Goal: Information Seeking & Learning: Learn about a topic

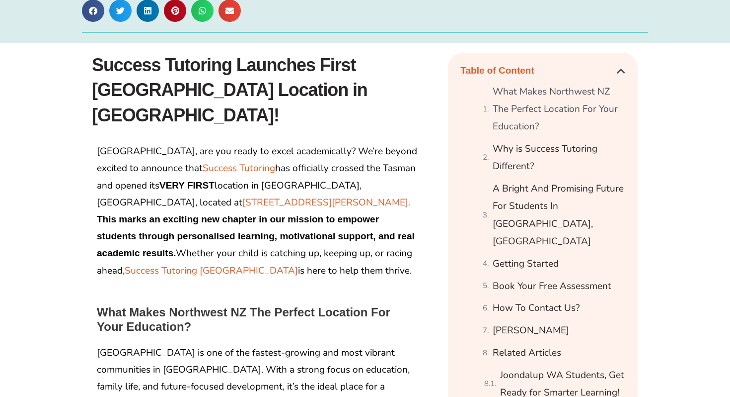
scroll to position [576, 0]
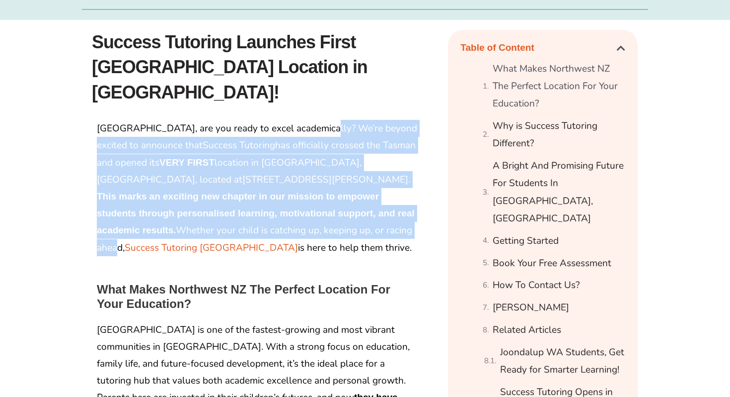
drag, startPoint x: 320, startPoint y: 79, endPoint x: 351, endPoint y: 181, distance: 107.0
click at [351, 181] on p "[GEOGRAPHIC_DATA], are you ready to excel academically? We’re beyond excited to…" at bounding box center [258, 188] width 323 height 136
click at [343, 191] on p "[GEOGRAPHIC_DATA], are you ready to excel academically? We’re beyond excited to…" at bounding box center [258, 188] width 323 height 136
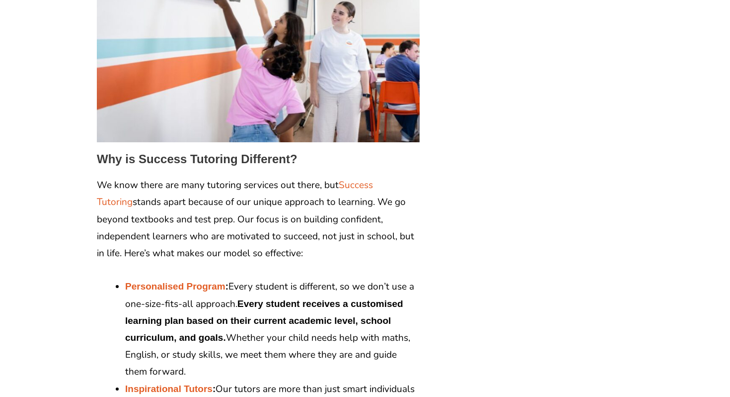
scroll to position [1133, 0]
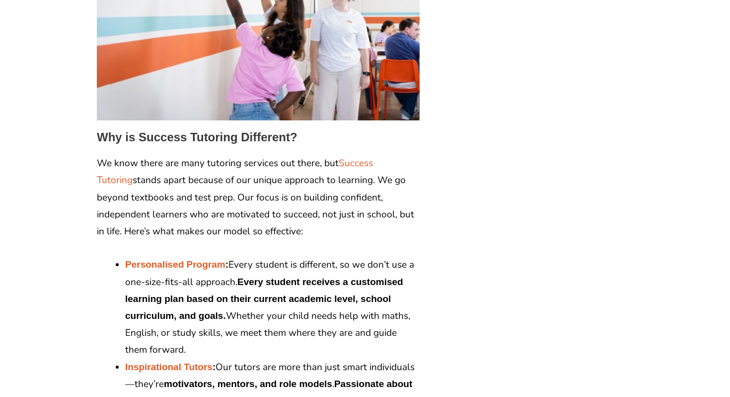
drag, startPoint x: 281, startPoint y: 119, endPoint x: 306, endPoint y: 195, distance: 80.1
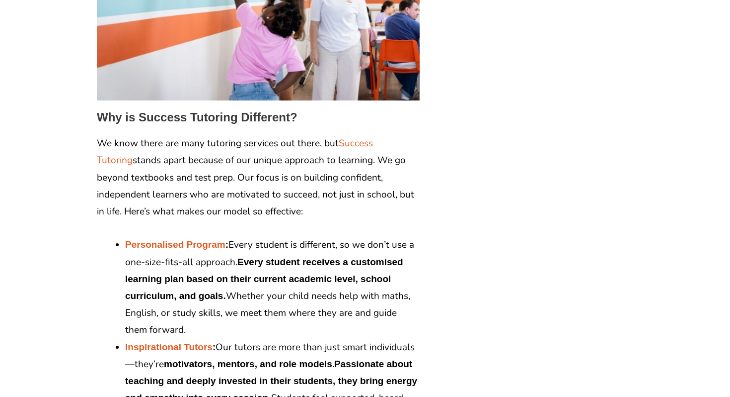
scroll to position [1173, 0]
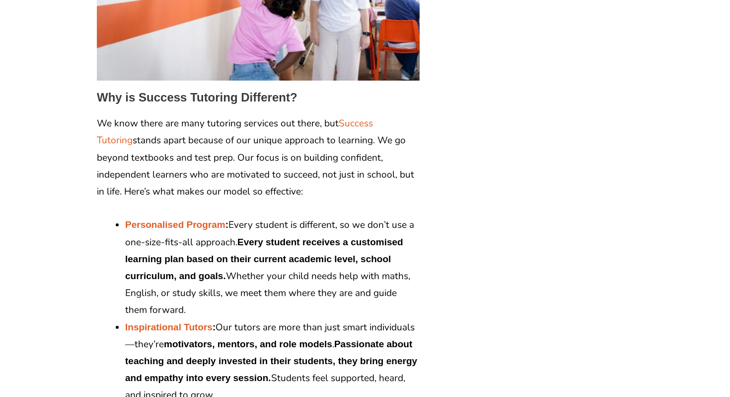
drag, startPoint x: 303, startPoint y: 186, endPoint x: 331, endPoint y: 268, distance: 87.4
click at [332, 268] on li "Personalised Program : Every student is different, so we don’t use a one-size-f…" at bounding box center [272, 267] width 295 height 102
click at [331, 268] on li "Personalised Program : Every student is different, so we don’t use a one-size-f…" at bounding box center [272, 267] width 295 height 102
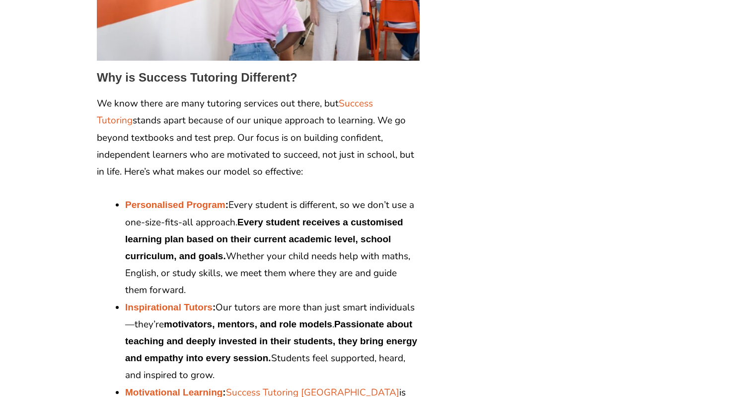
scroll to position [1212, 0]
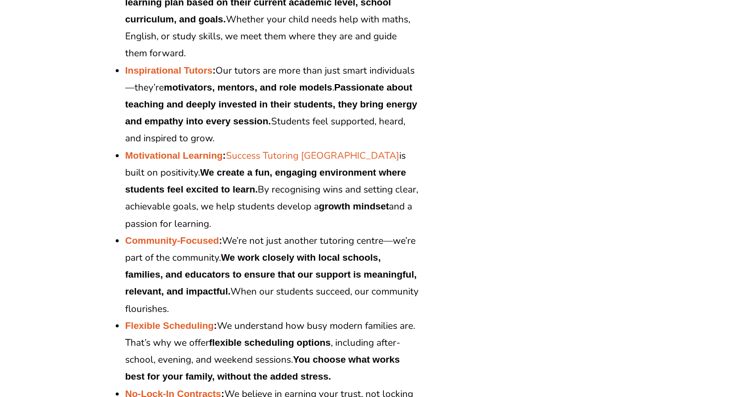
scroll to position [1451, 0]
